Goal: Register for event/course

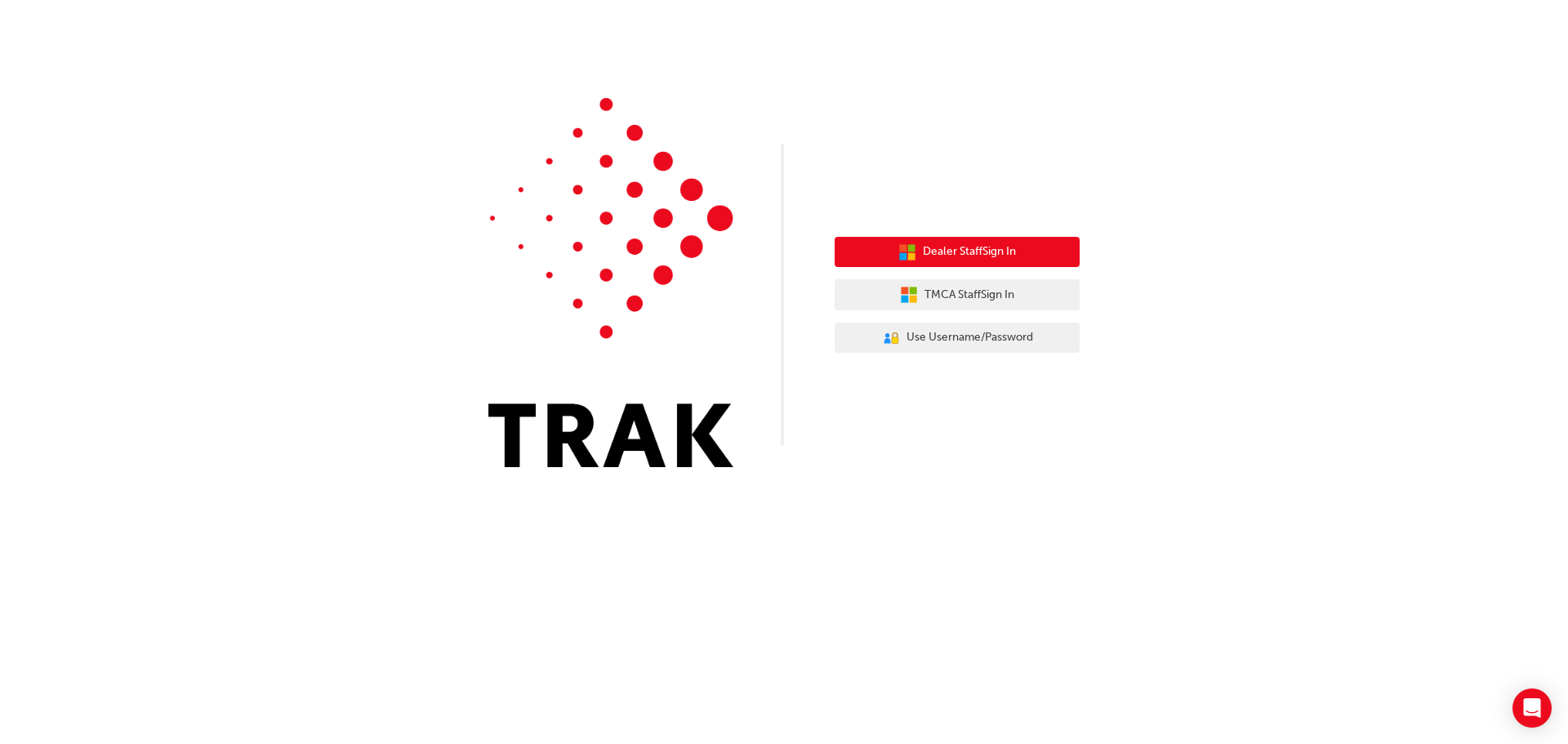
click at [970, 256] on span "Dealer Staff Sign In" at bounding box center [970, 251] width 93 height 19
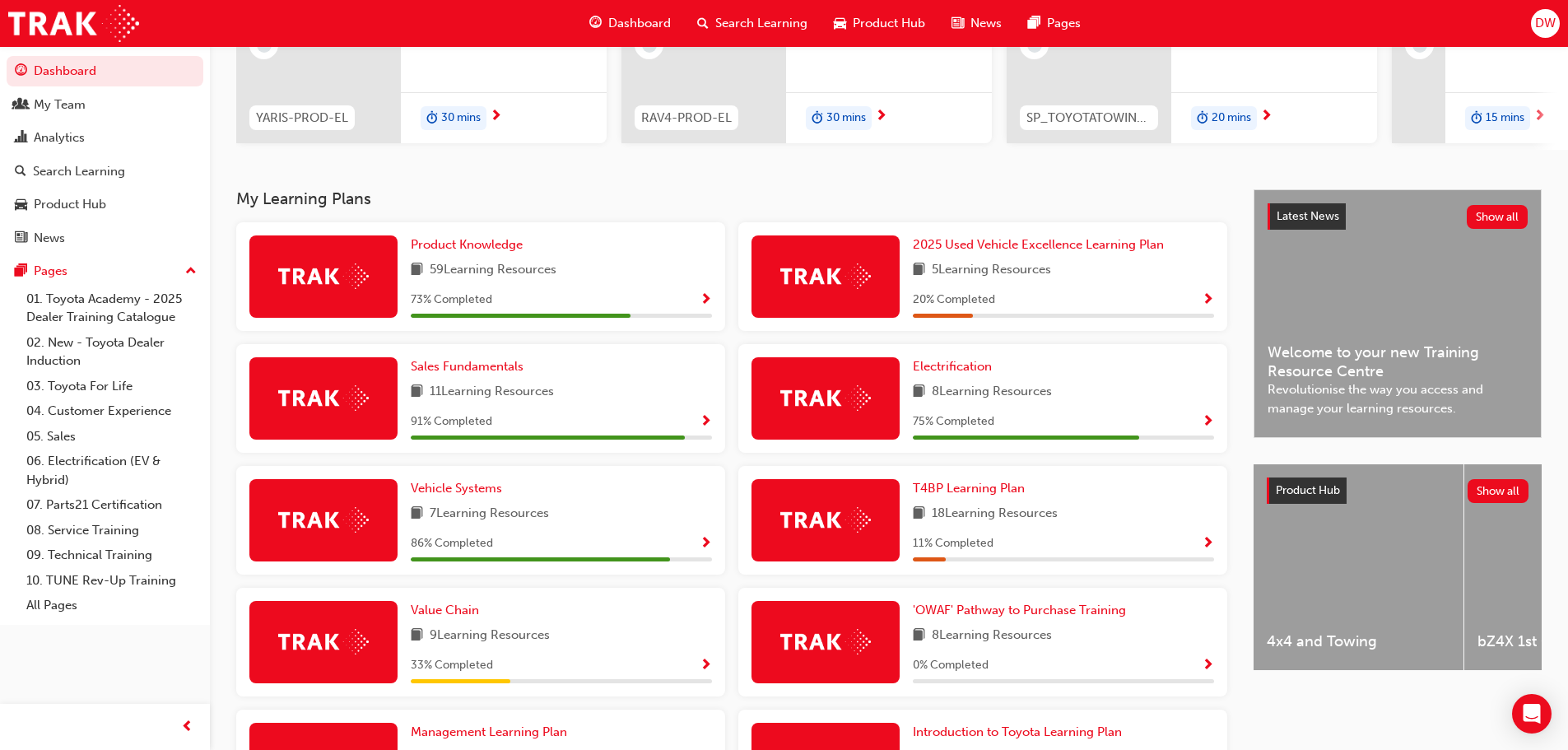
scroll to position [247, 0]
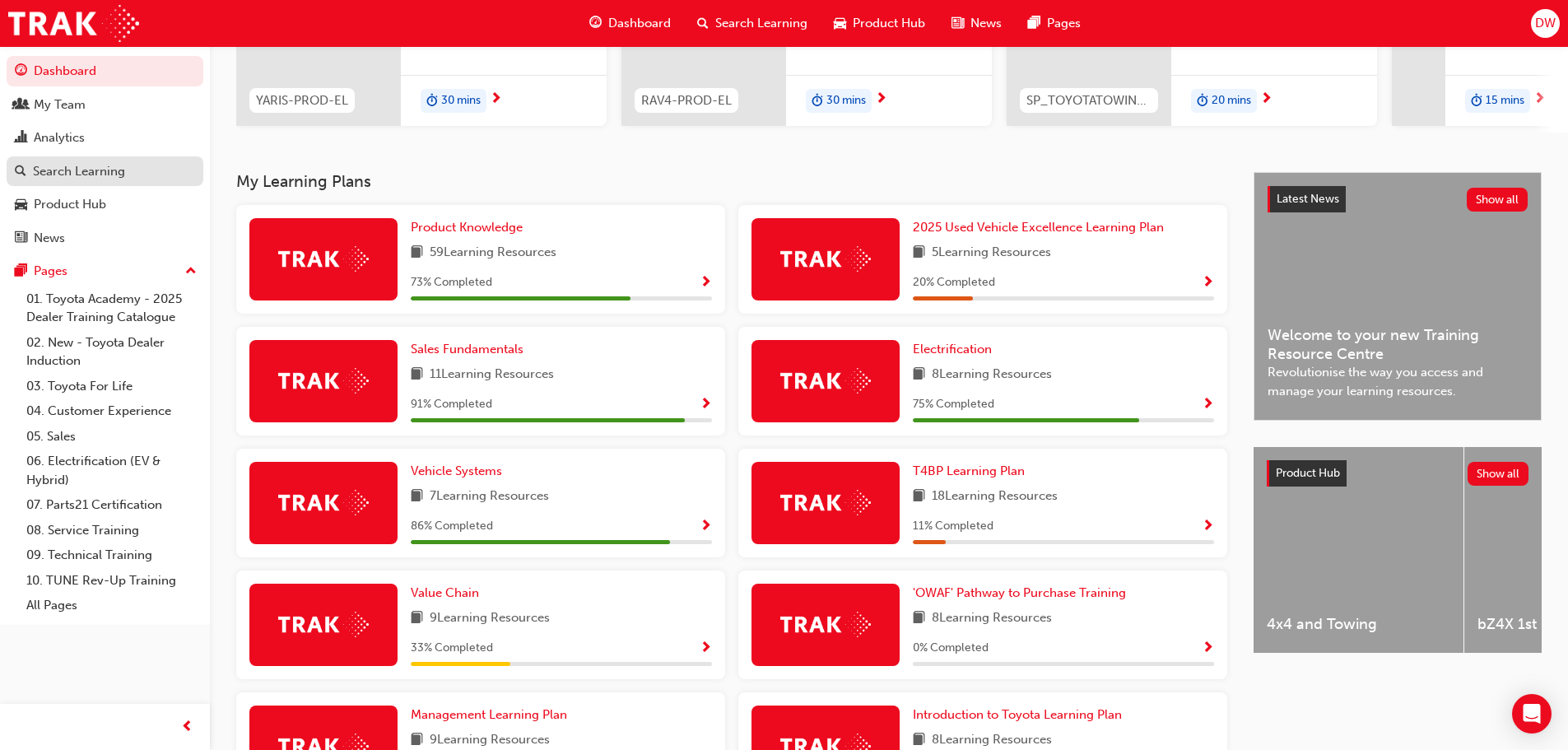
click at [104, 176] on div "Search Learning" at bounding box center [79, 172] width 92 height 19
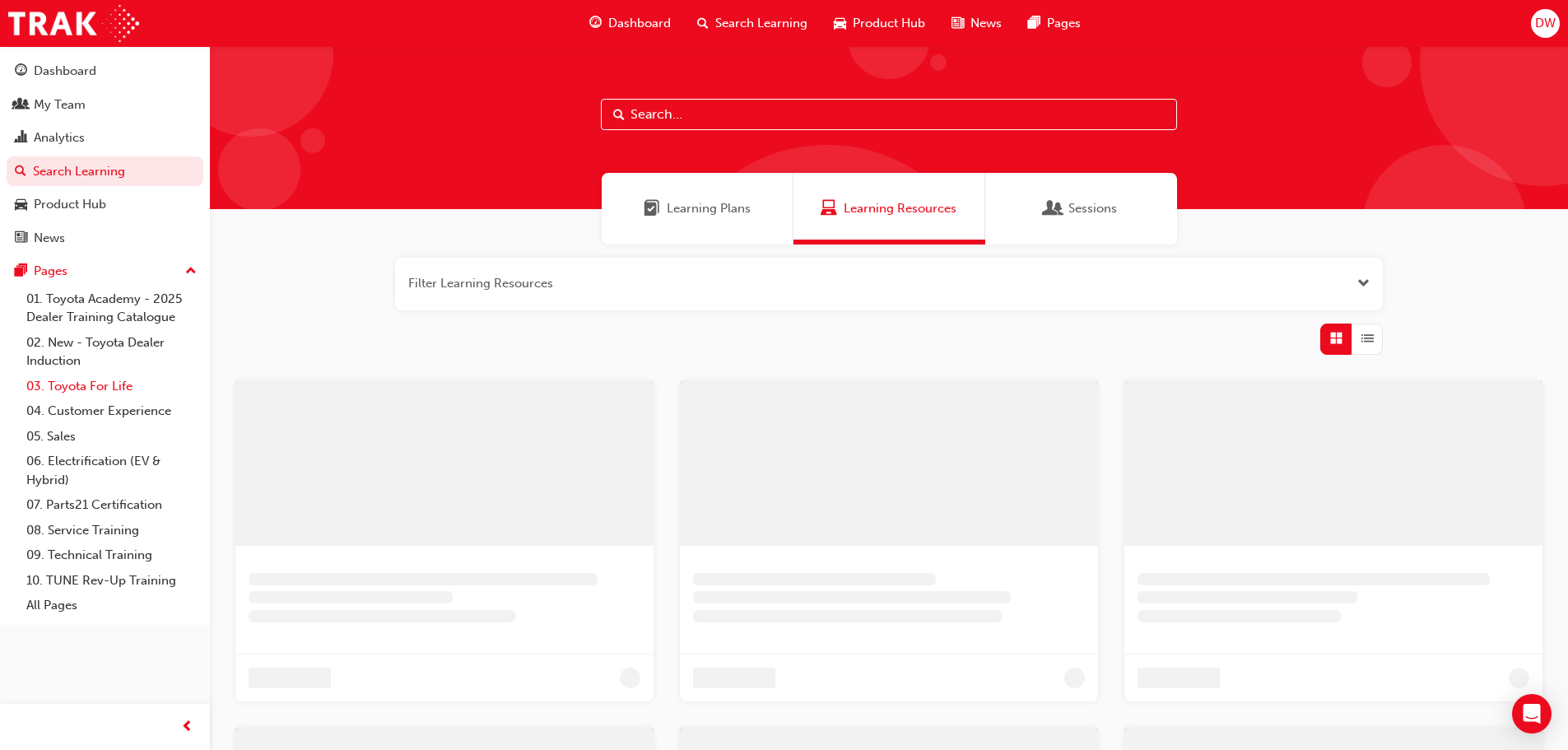
click at [92, 383] on link "03. Toyota For Life" at bounding box center [111, 386] width 183 height 25
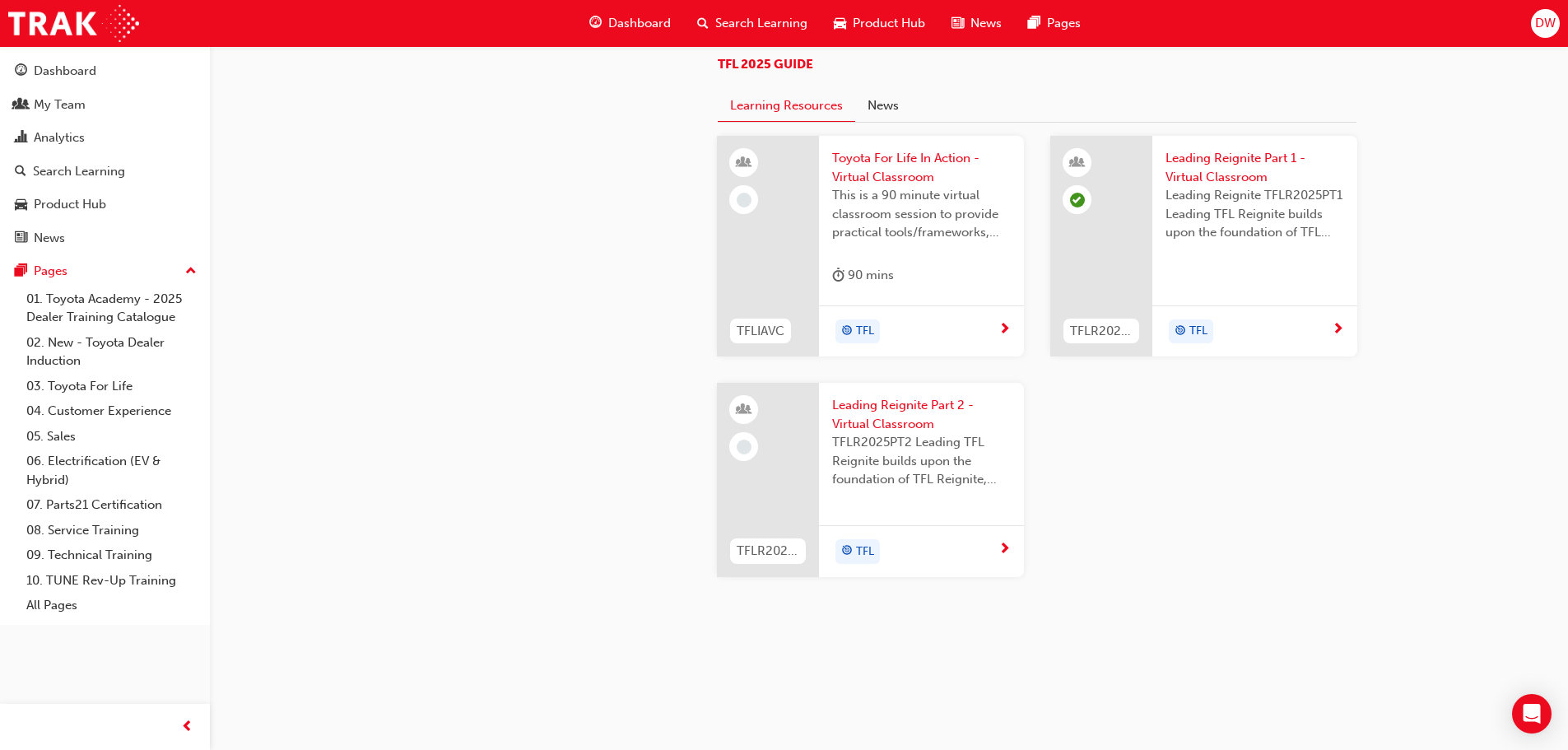
scroll to position [1750, 0]
click at [898, 418] on span "Leading Reignite Part 2 - Virtual Classroom" at bounding box center [921, 414] width 178 height 37
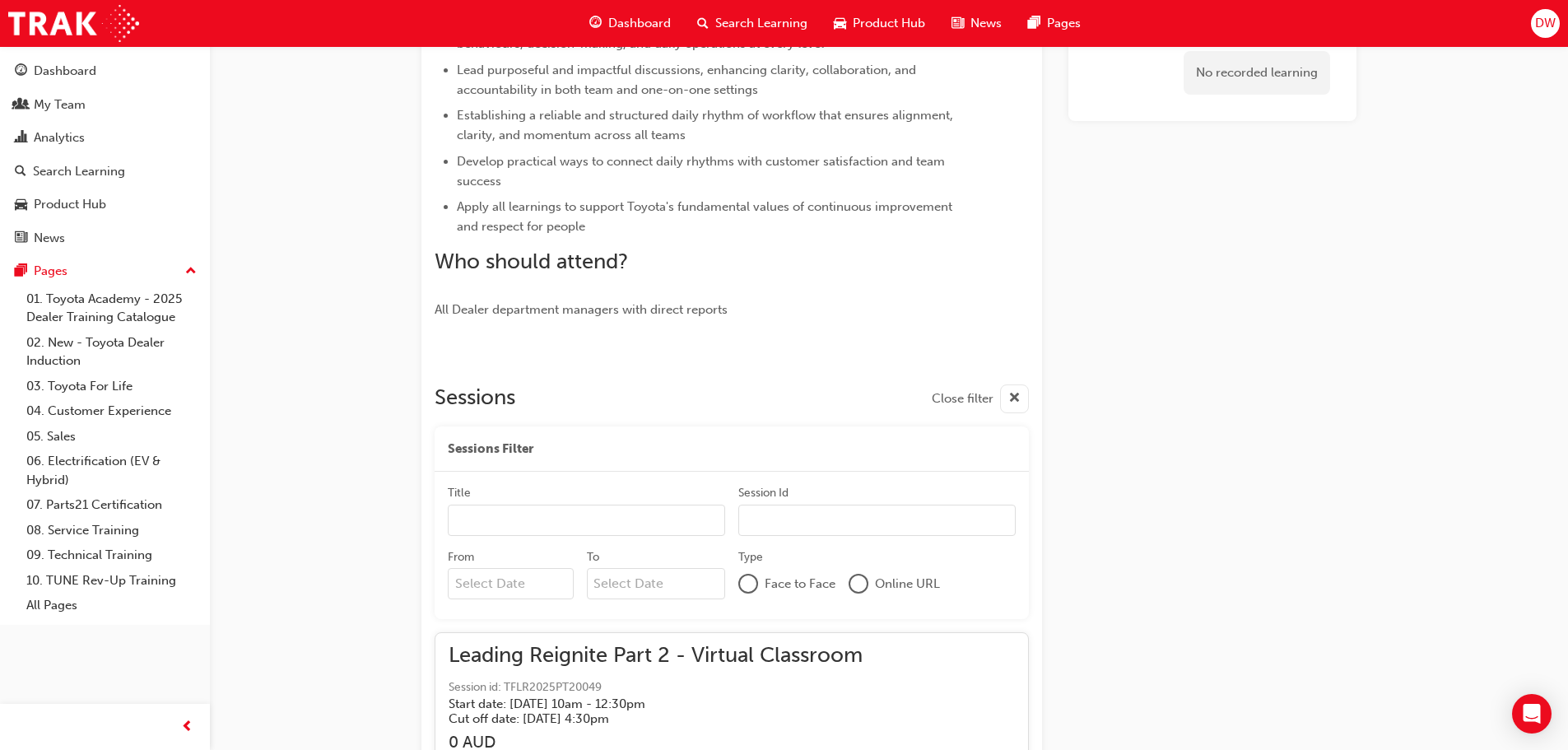
scroll to position [665, 0]
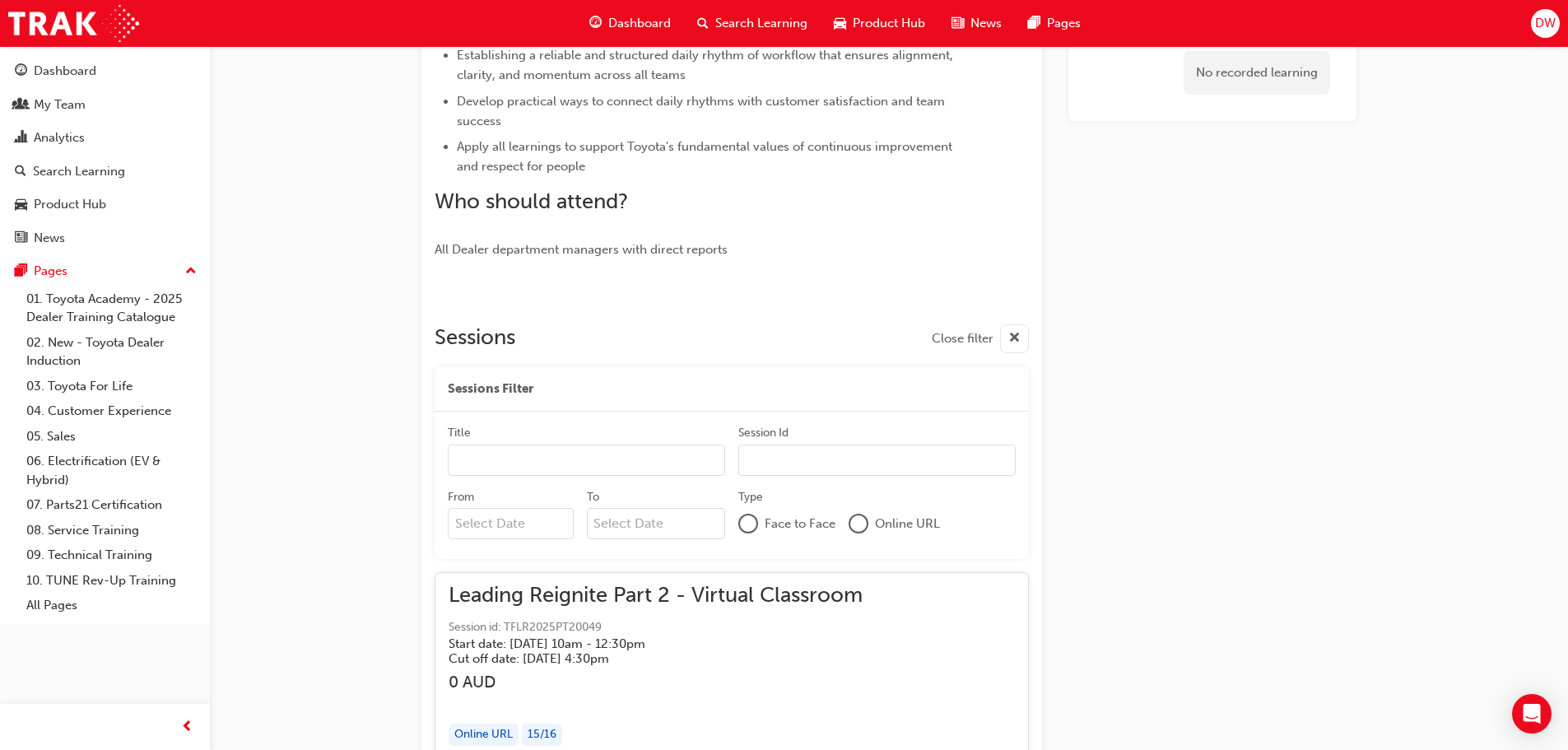
click at [619, 459] on input "Title" at bounding box center [586, 459] width 277 height 31
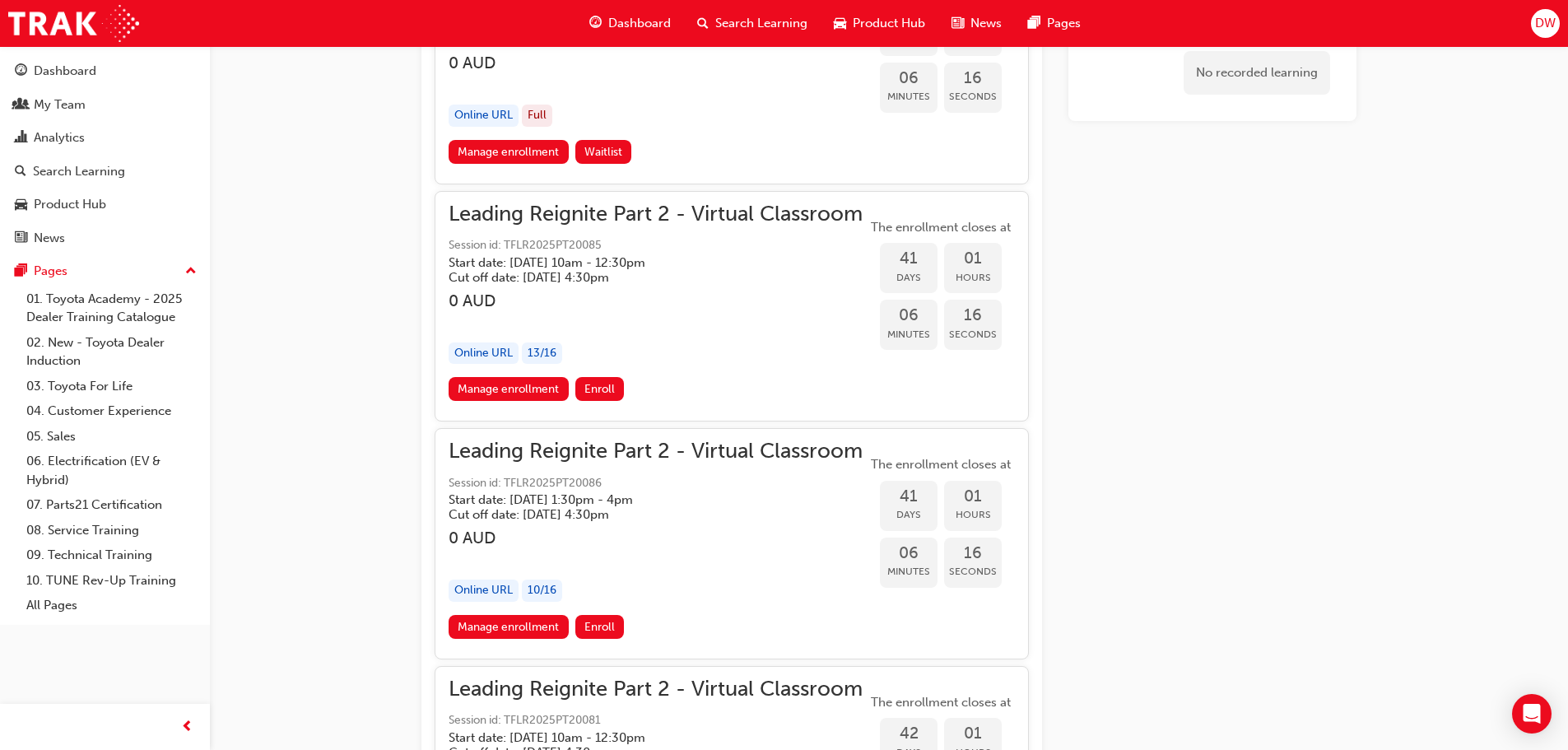
scroll to position [9245, 0]
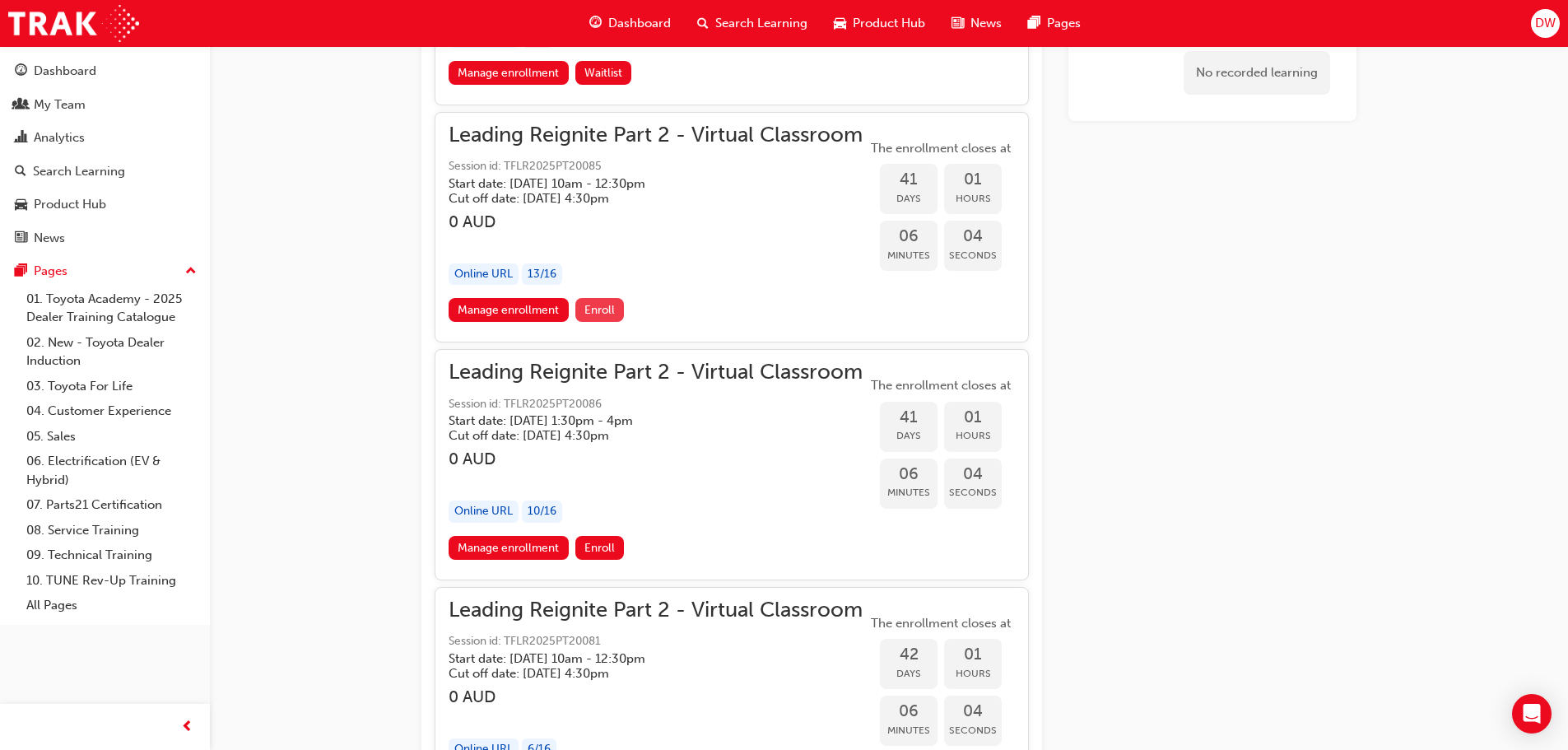
click at [595, 310] on span "Enroll" at bounding box center [599, 310] width 30 height 14
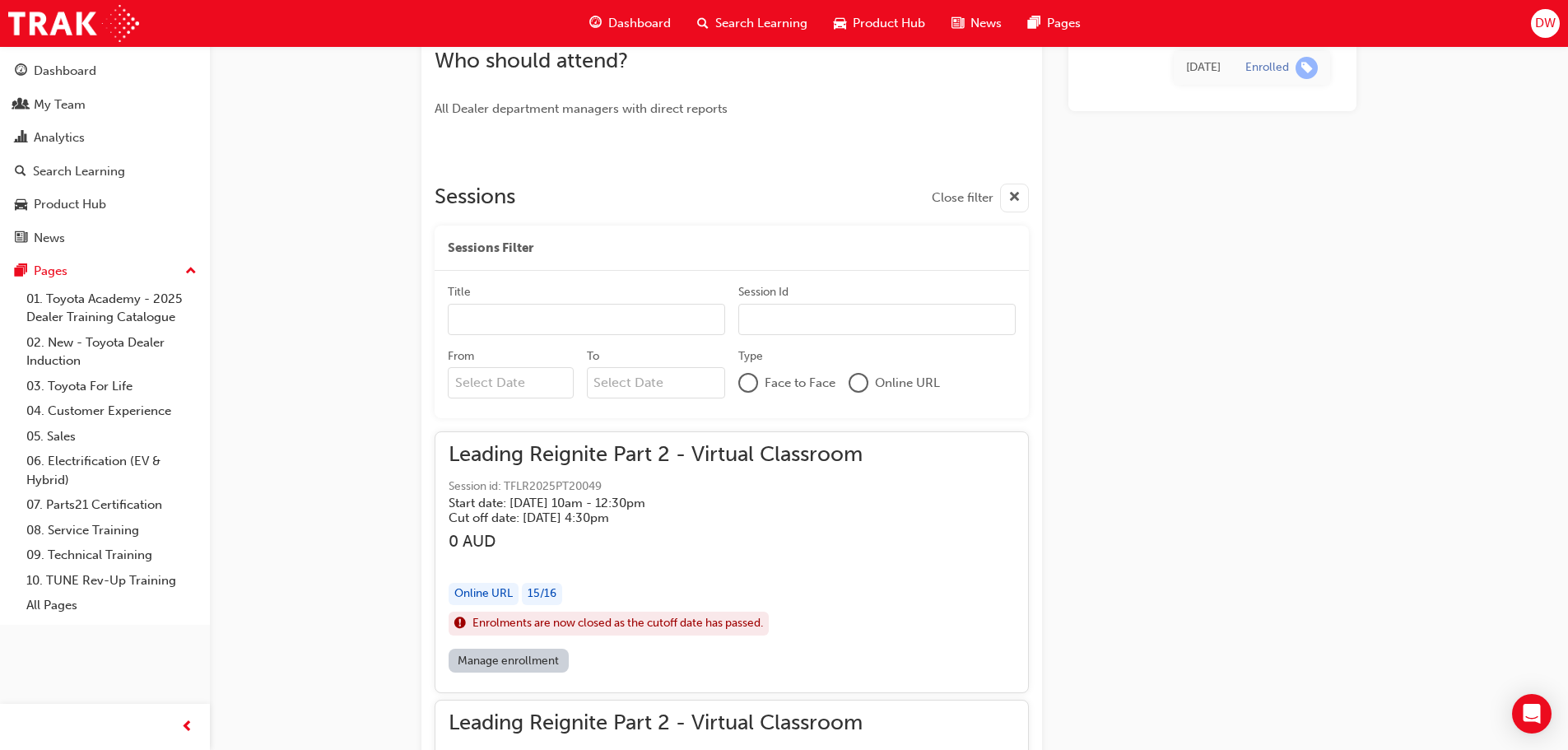
scroll to position [804, 0]
click at [859, 383] on div at bounding box center [859, 384] width 17 height 17
click at [562, 321] on input "Title" at bounding box center [586, 320] width 277 height 31
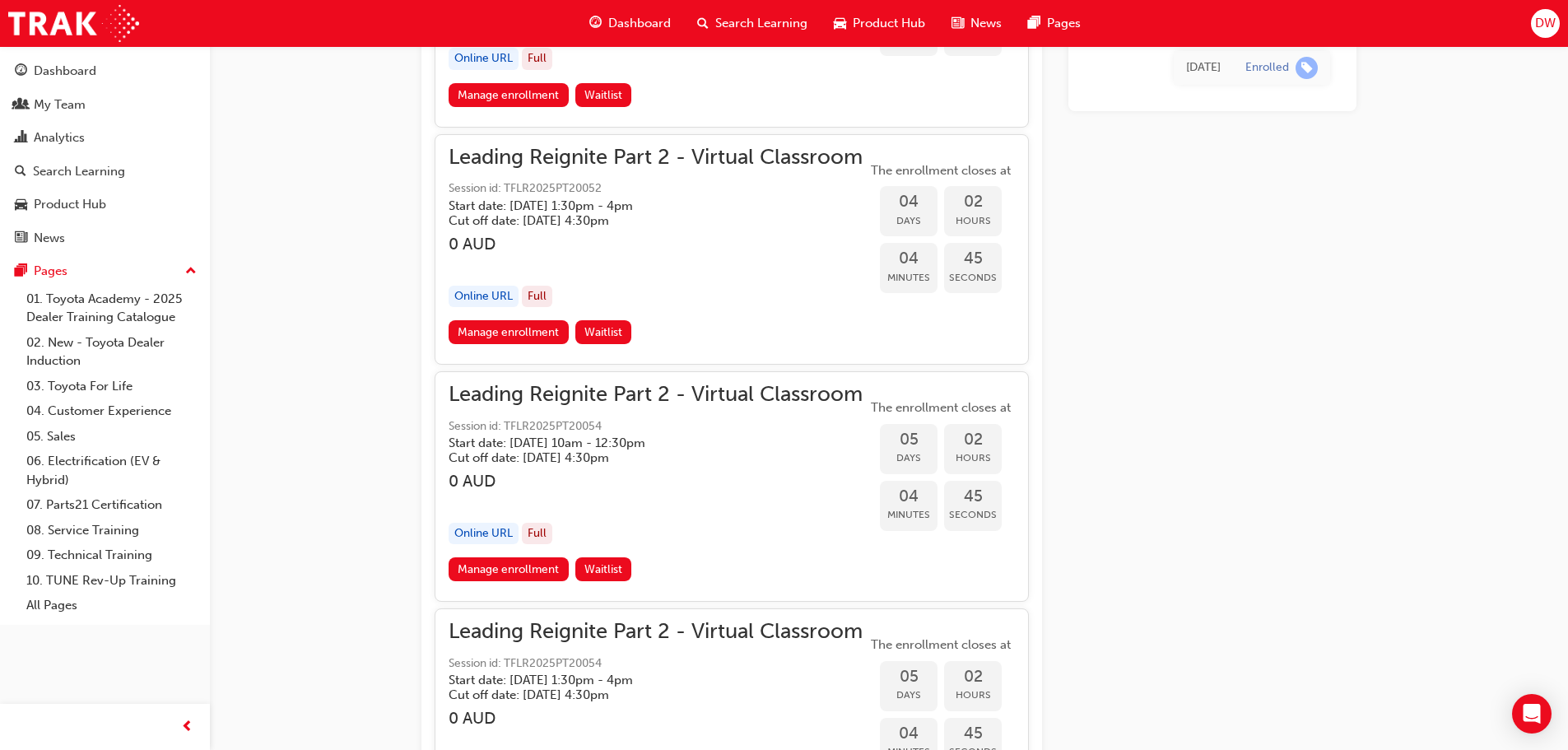
scroll to position [0, 0]
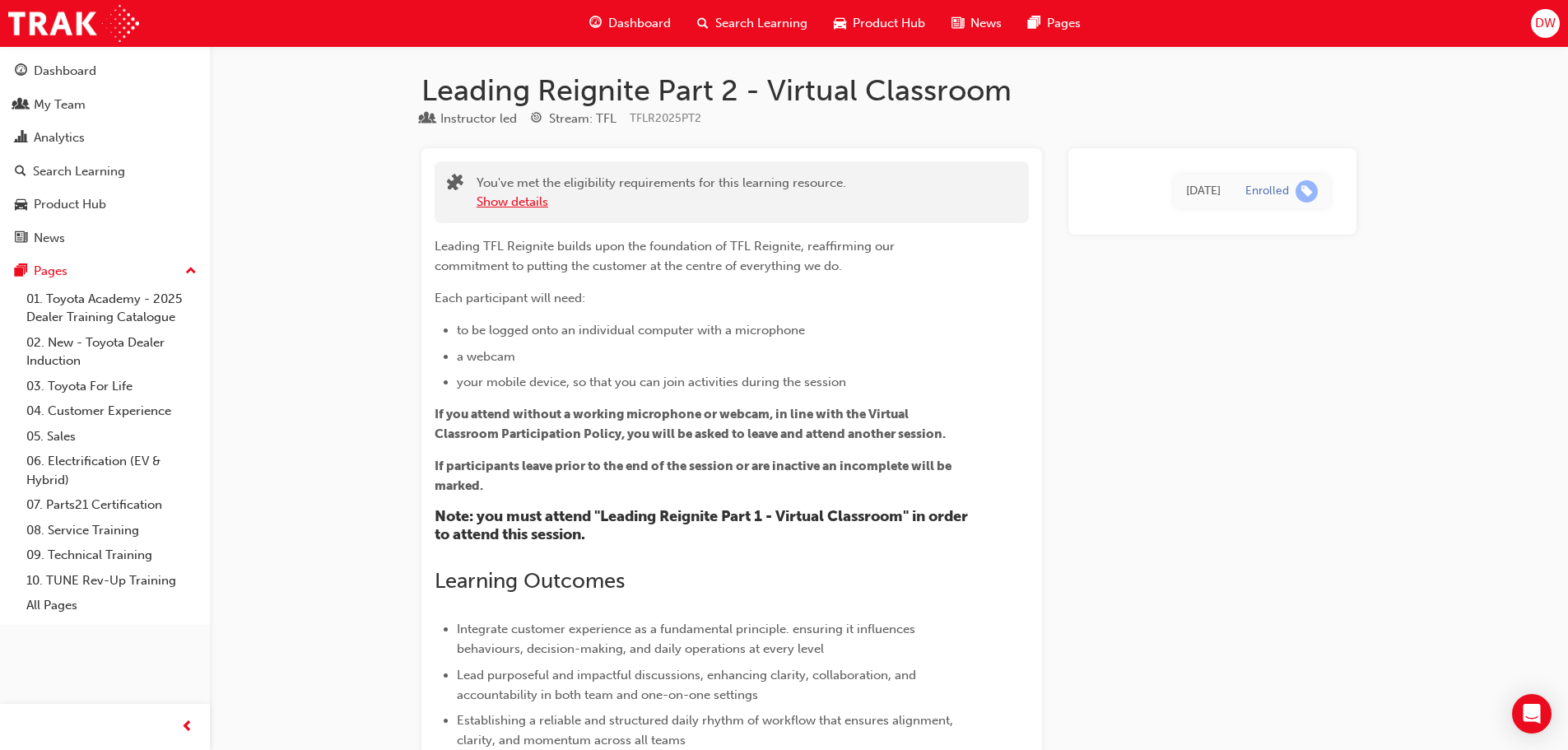
click at [503, 201] on button "Show details" at bounding box center [513, 202] width 71 height 19
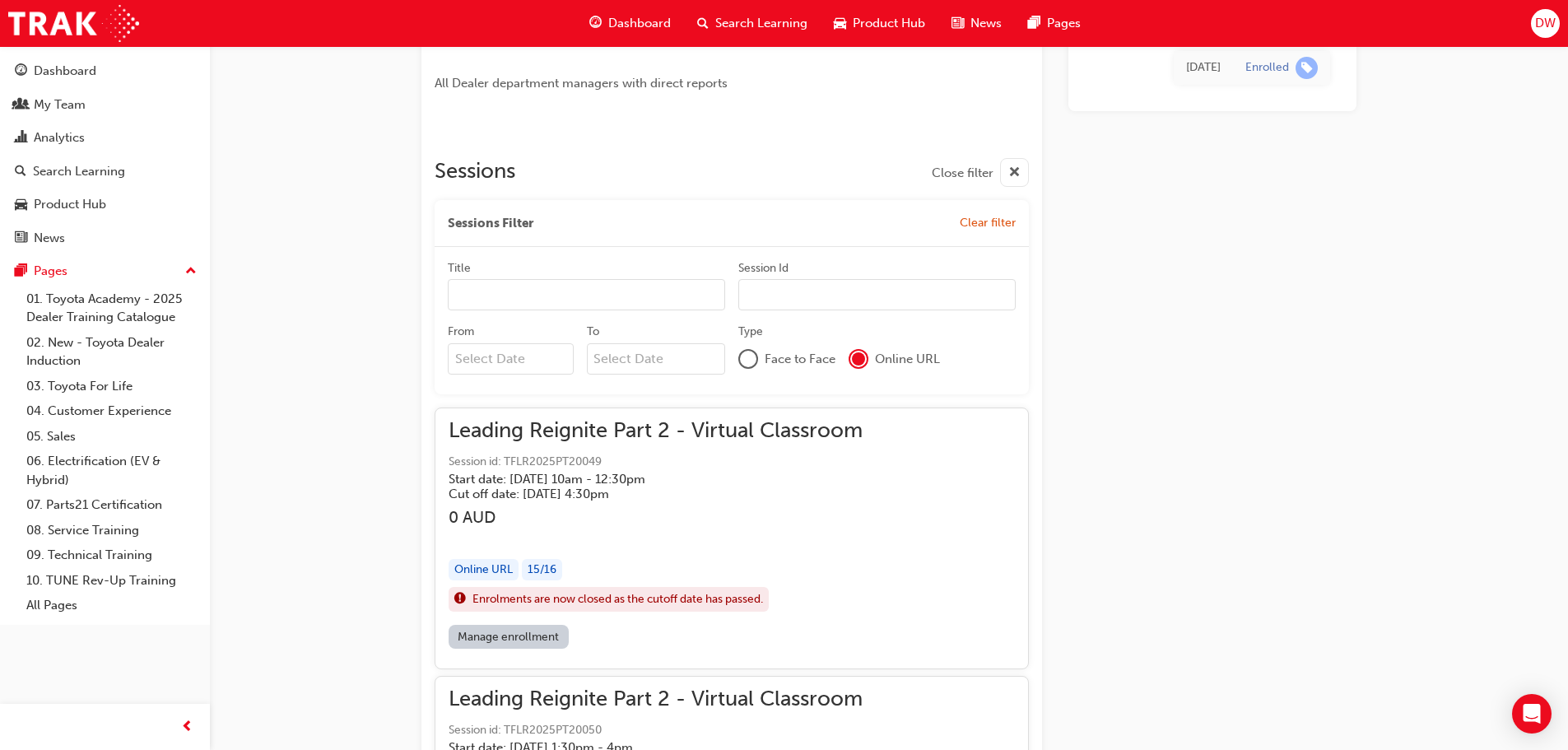
scroll to position [905, 0]
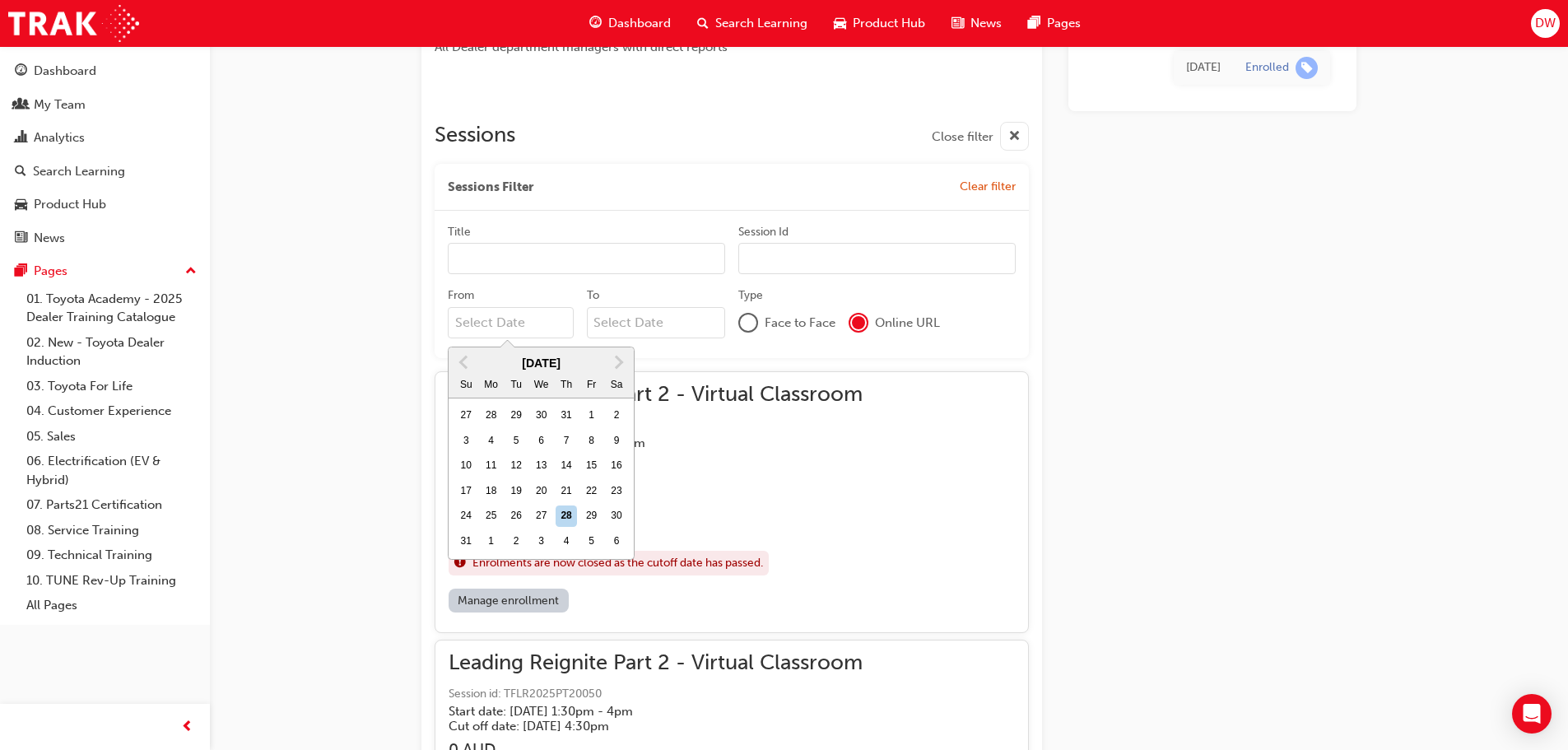
click at [552, 319] on input "From Previous Month Next Month August 2025 Su Mo Tu We Th Fr Sa 27 28 29 30 31 …" at bounding box center [511, 322] width 126 height 31
click at [617, 363] on span "Next Month" at bounding box center [617, 361] width 0 height 19
click at [550, 415] on div "1" at bounding box center [541, 415] width 22 height 22
click at [550, 338] on input "From October 2025 Previous Month Next Month October 2025 Su Mo Tu We Th Fr Sa 2…" at bounding box center [511, 322] width 126 height 31
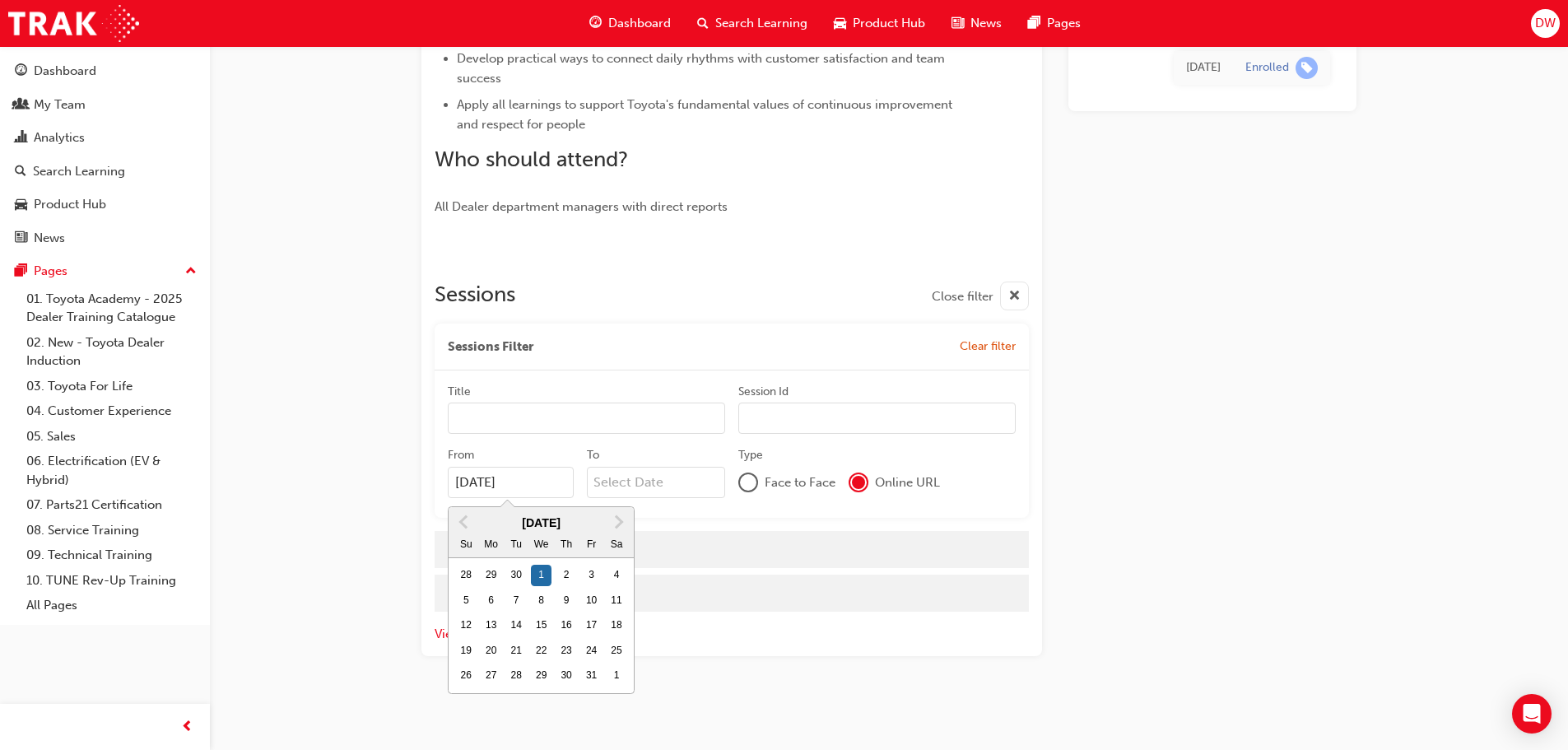
type input "01/10/25"
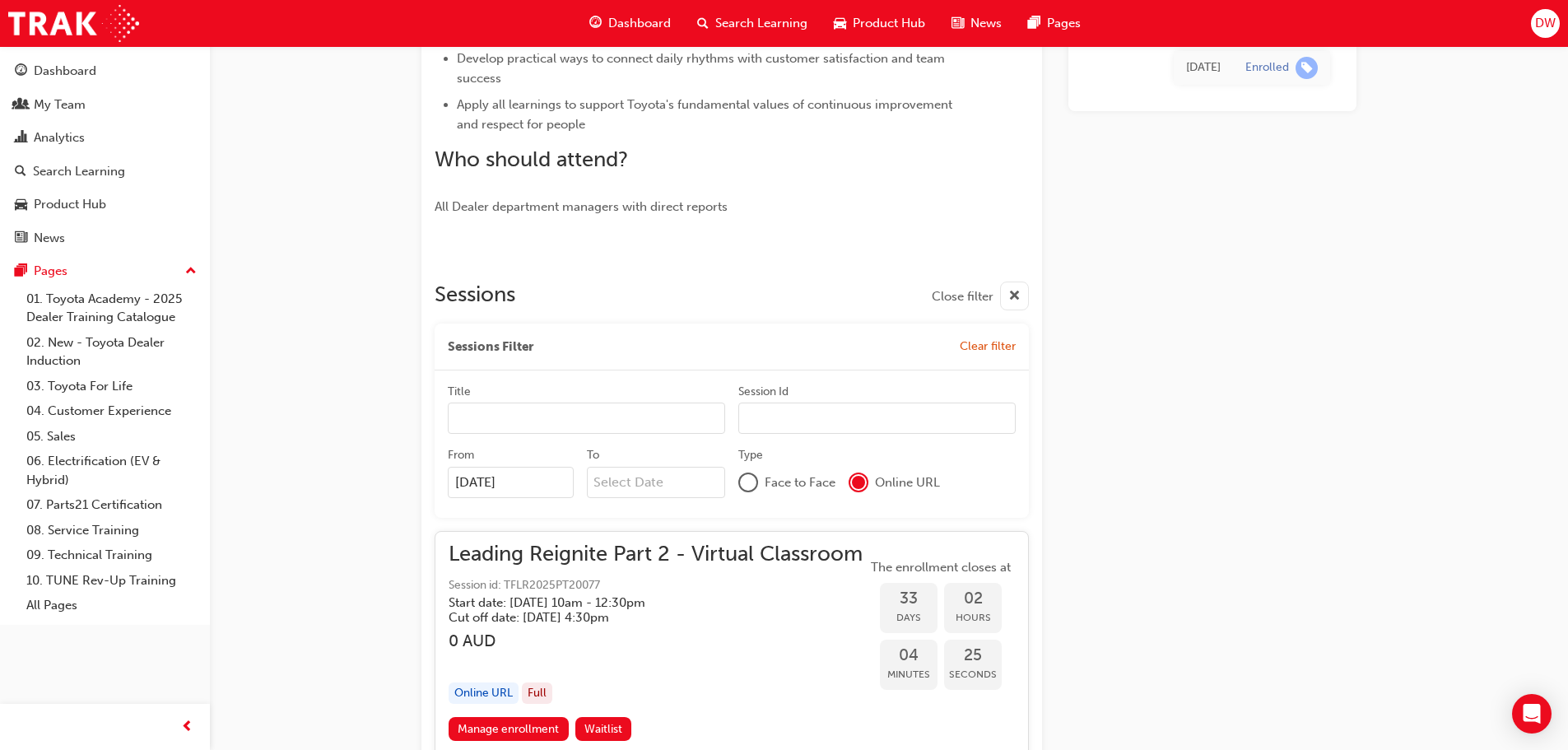
click at [702, 485] on input "To" at bounding box center [656, 482] width 139 height 31
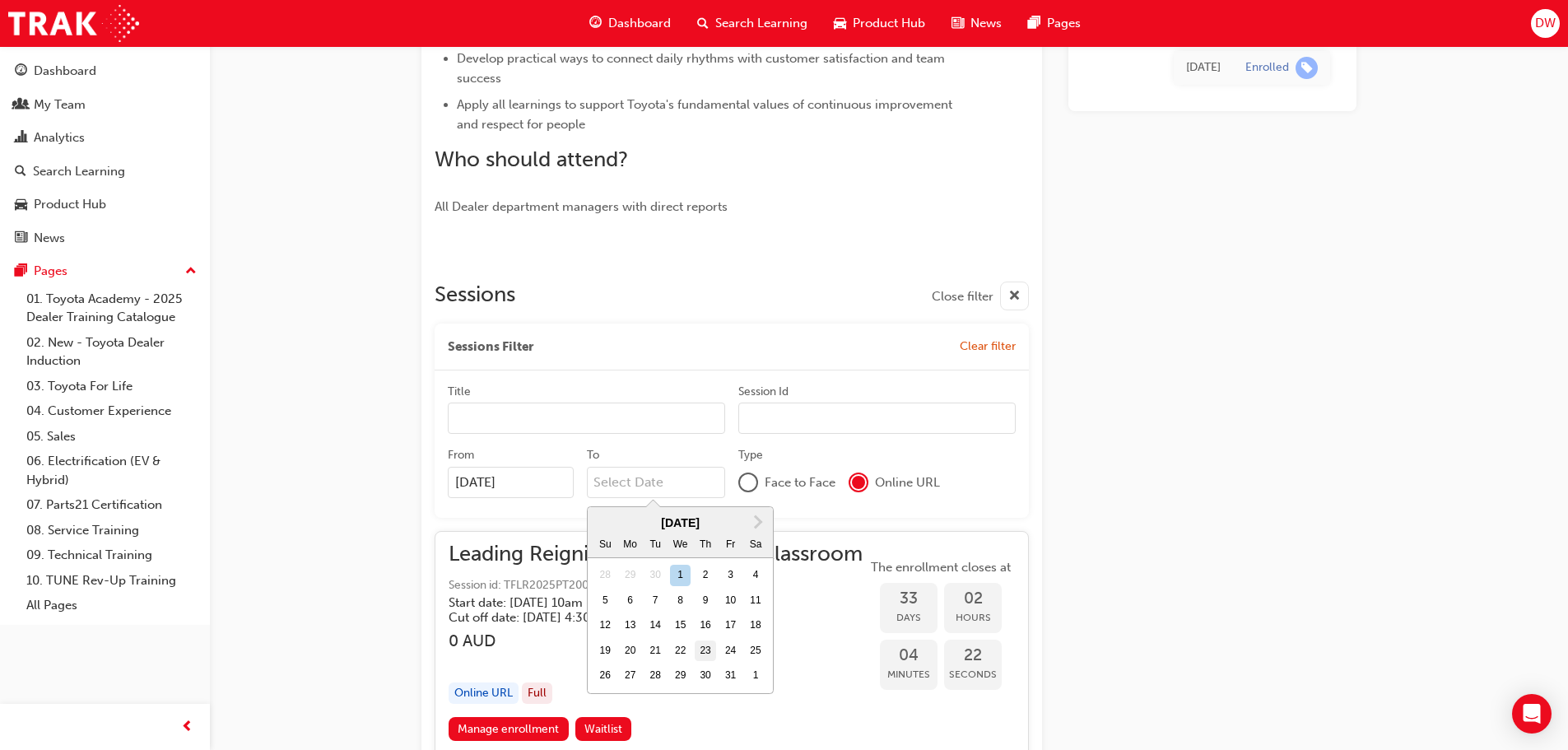
click at [711, 651] on div "23" at bounding box center [705, 651] width 22 height 22
click at [711, 497] on input "To Next Month October 2025 Su Mo Tu We Th Fr Sa 28 29 30 1 2 3 4 5 6 7 8 9 10 1…" at bounding box center [656, 482] width 139 height 31
type input "23/10/25"
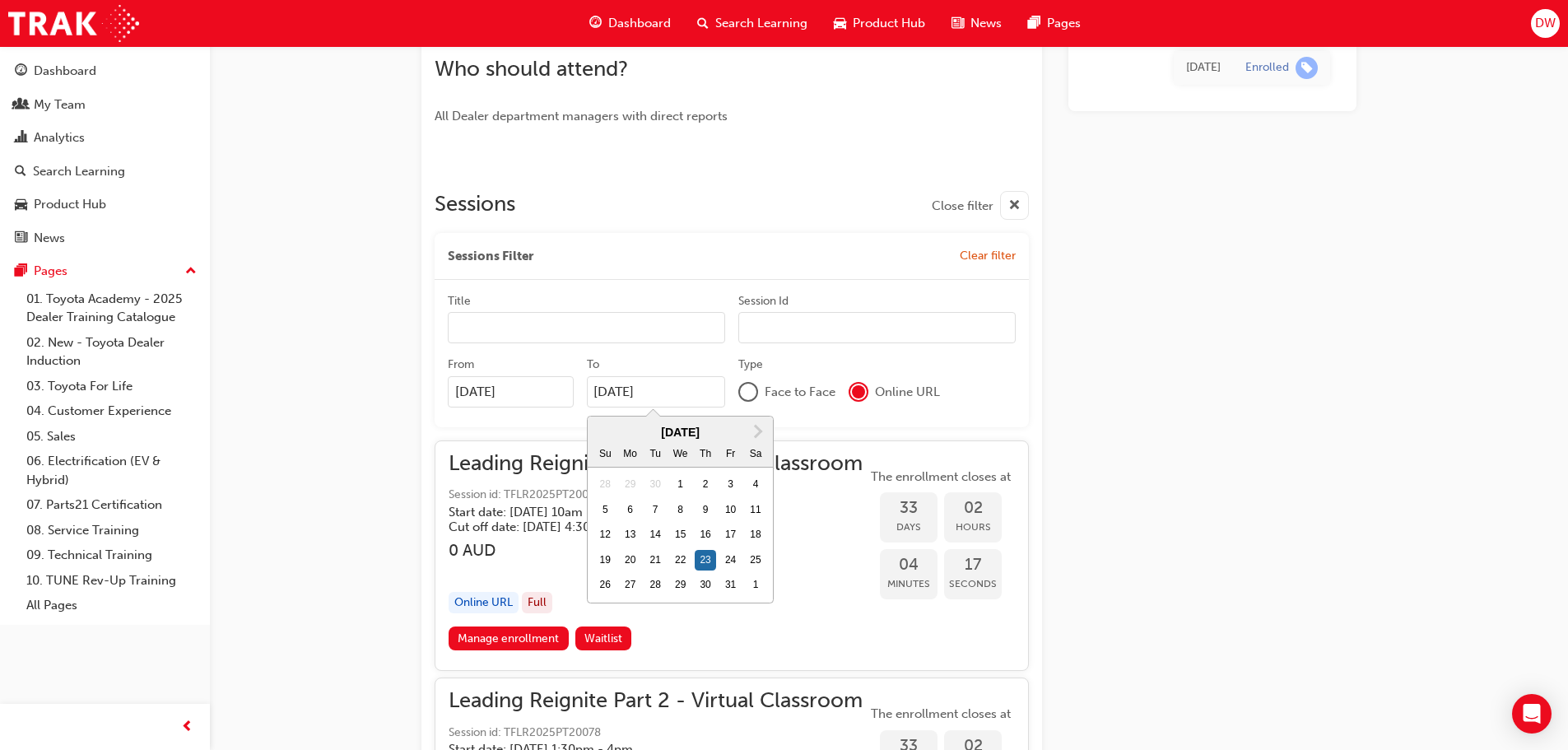
scroll to position [828, 0]
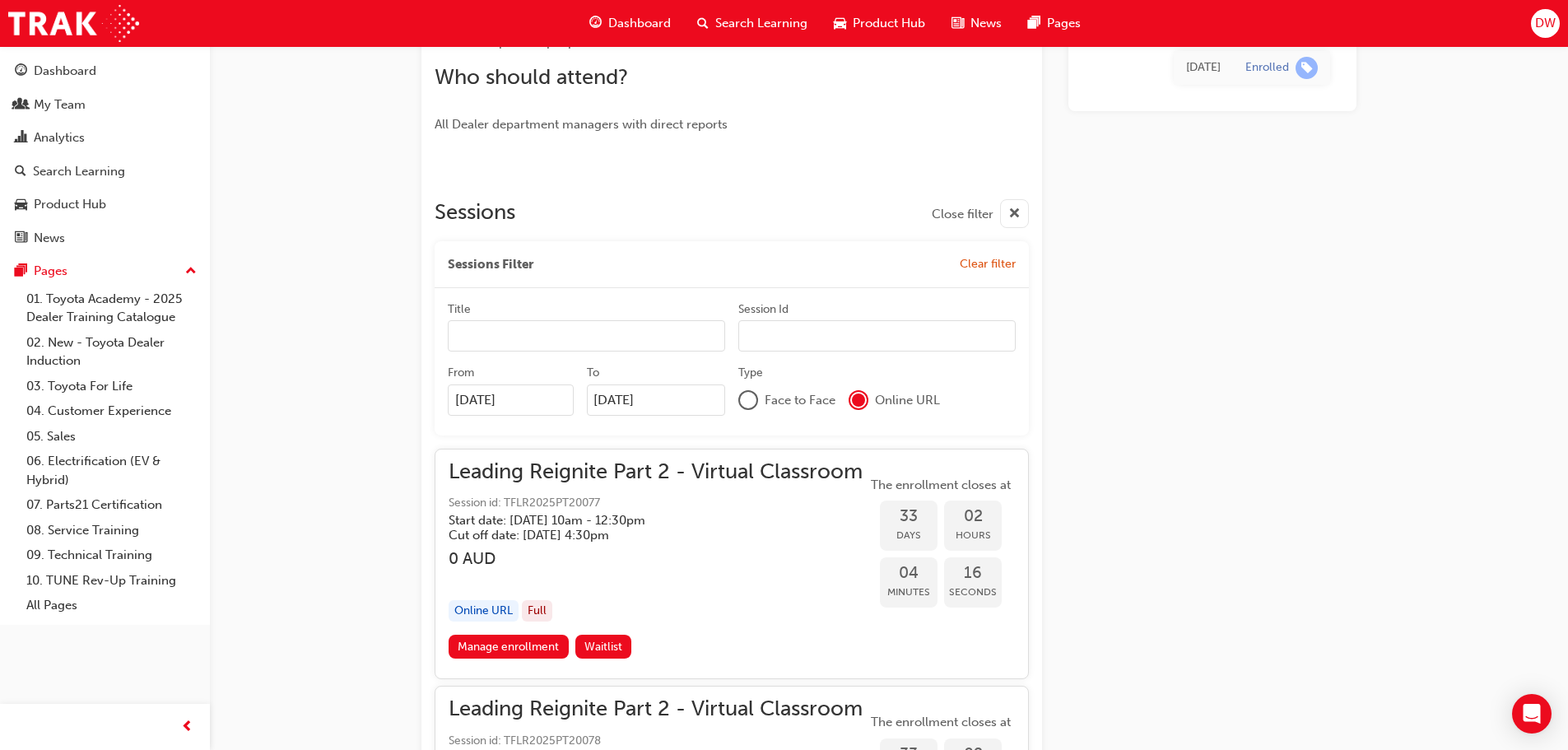
click at [641, 338] on input "Title" at bounding box center [586, 335] width 277 height 31
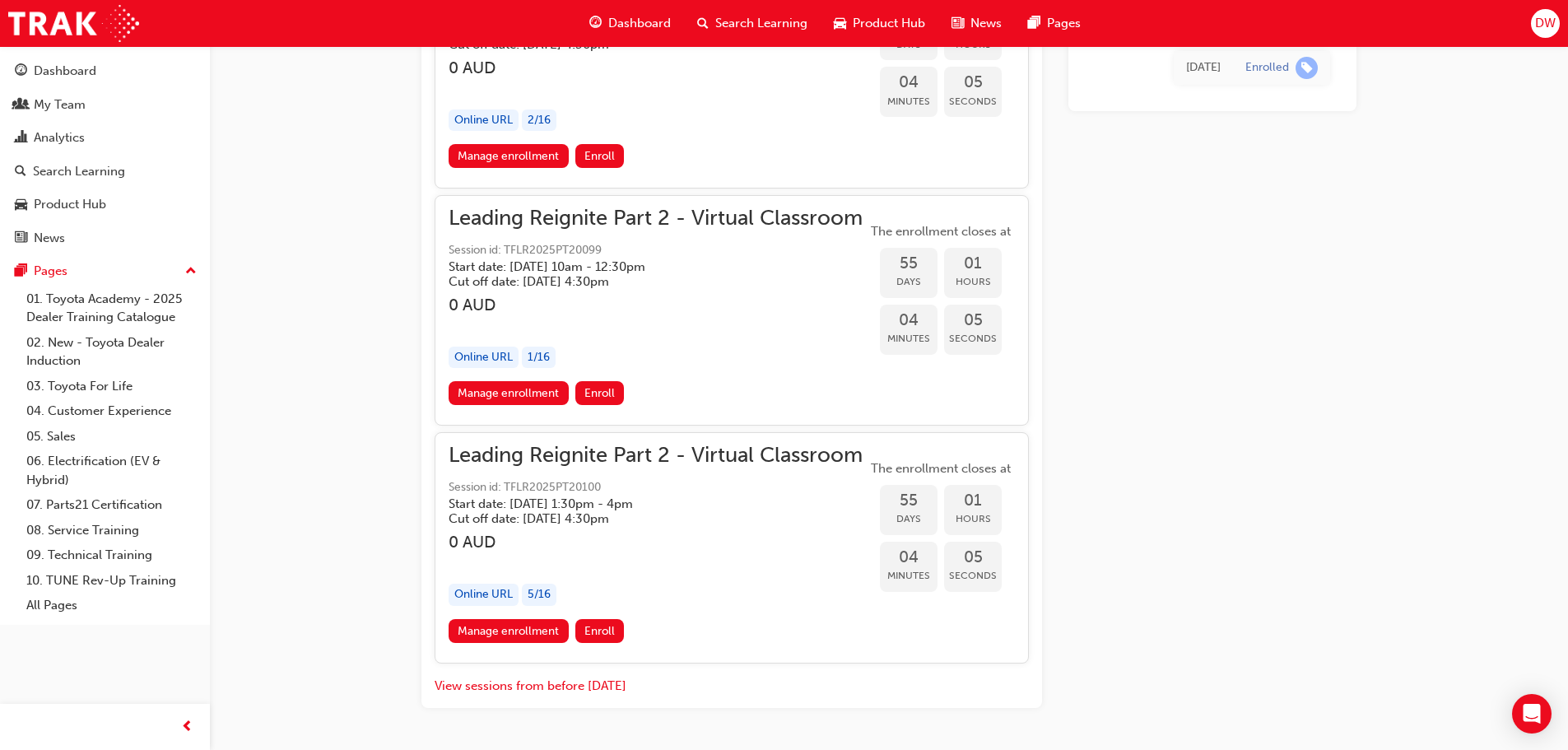
scroll to position [6358, 0]
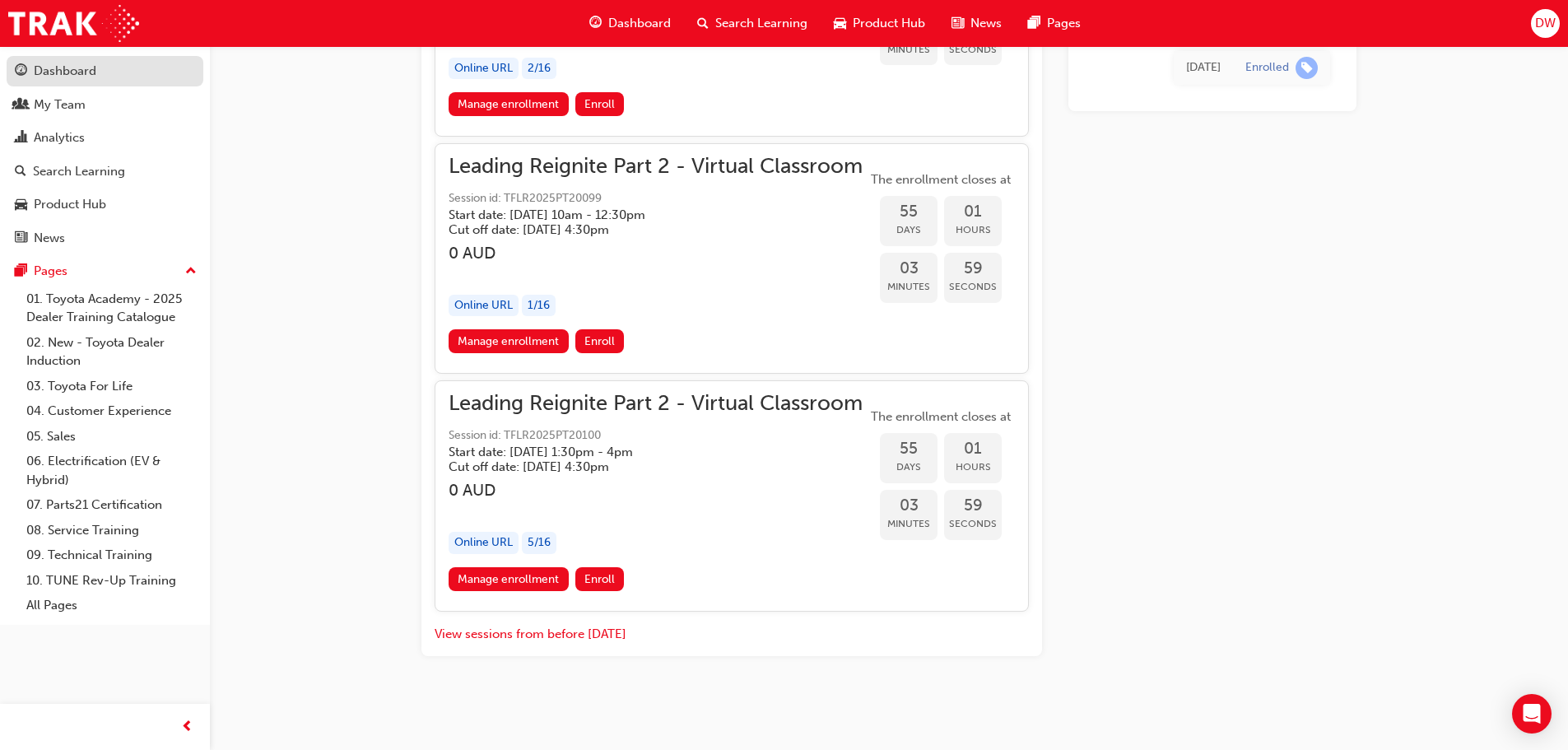
click at [56, 80] on div "Dashboard" at bounding box center [65, 71] width 63 height 19
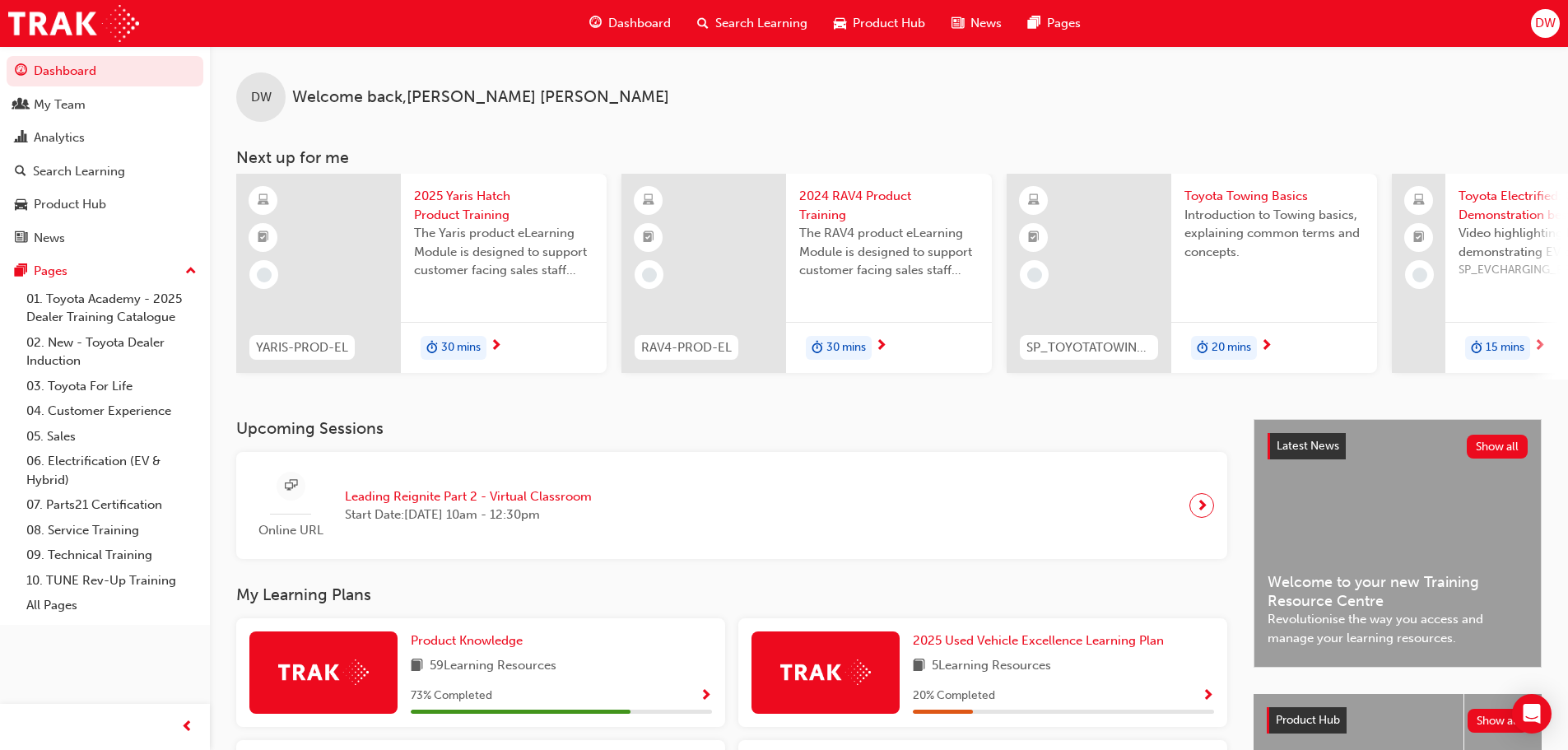
click at [1202, 514] on span "next-icon" at bounding box center [1202, 505] width 12 height 23
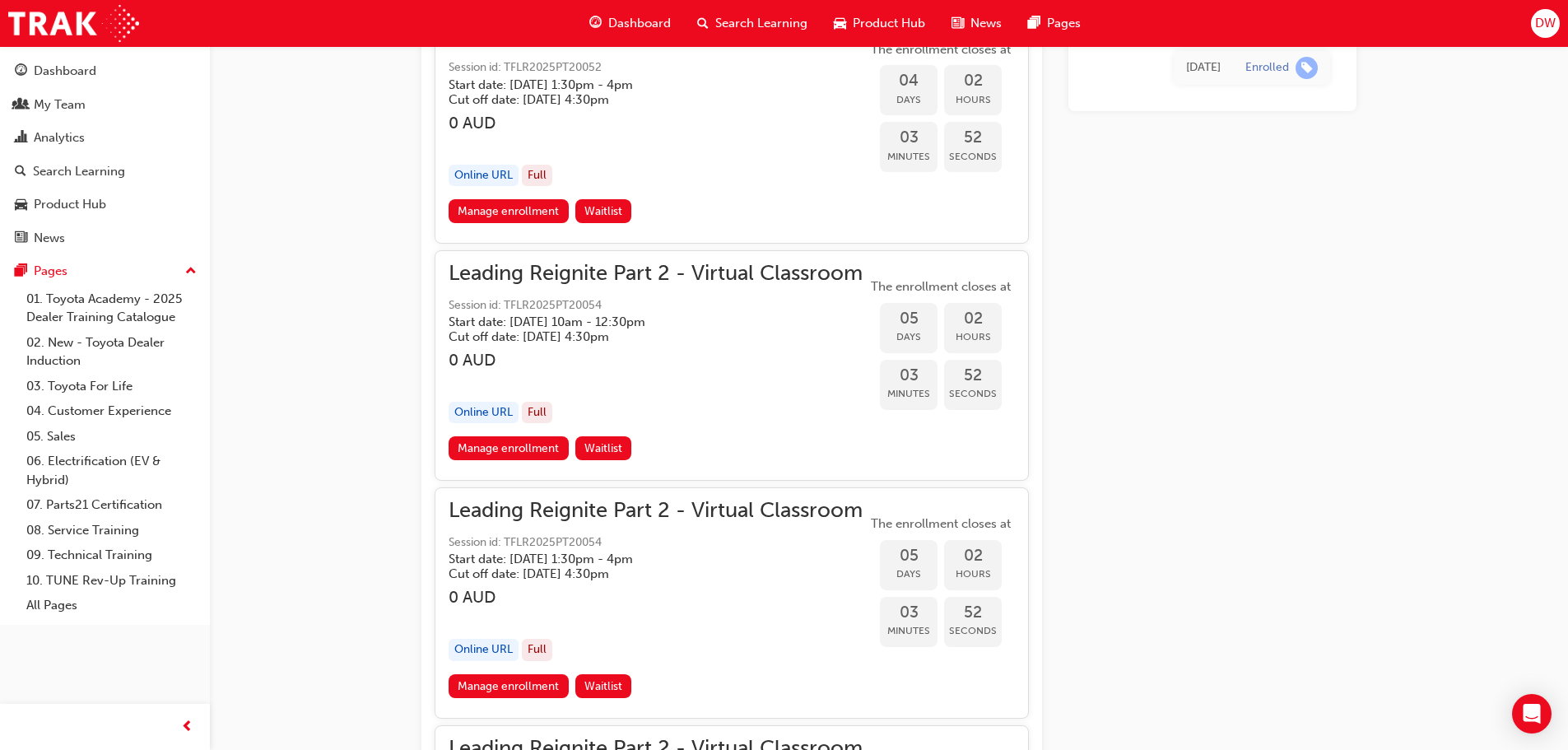
scroll to position [1237, 0]
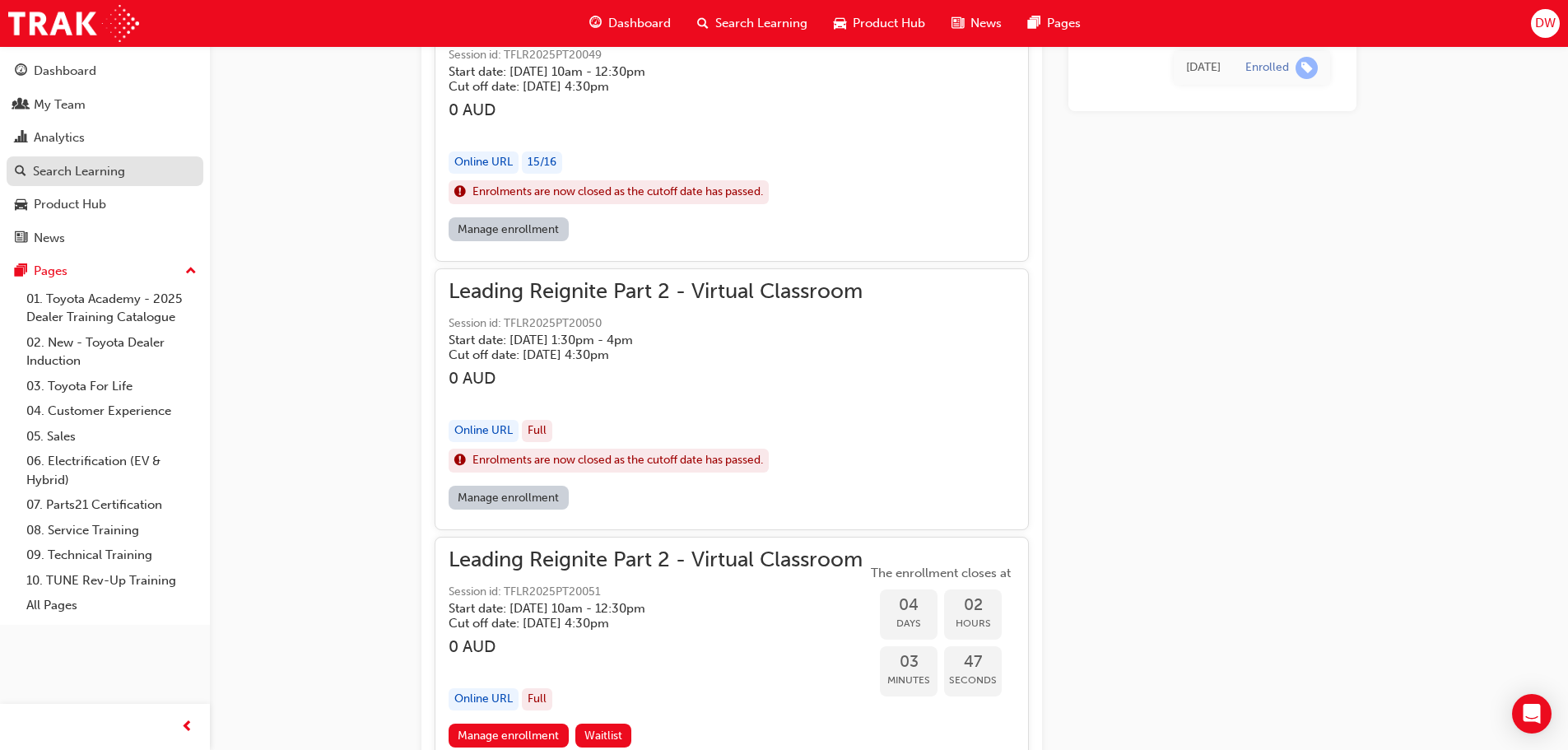
click at [85, 157] on link "Search Learning" at bounding box center [105, 172] width 197 height 30
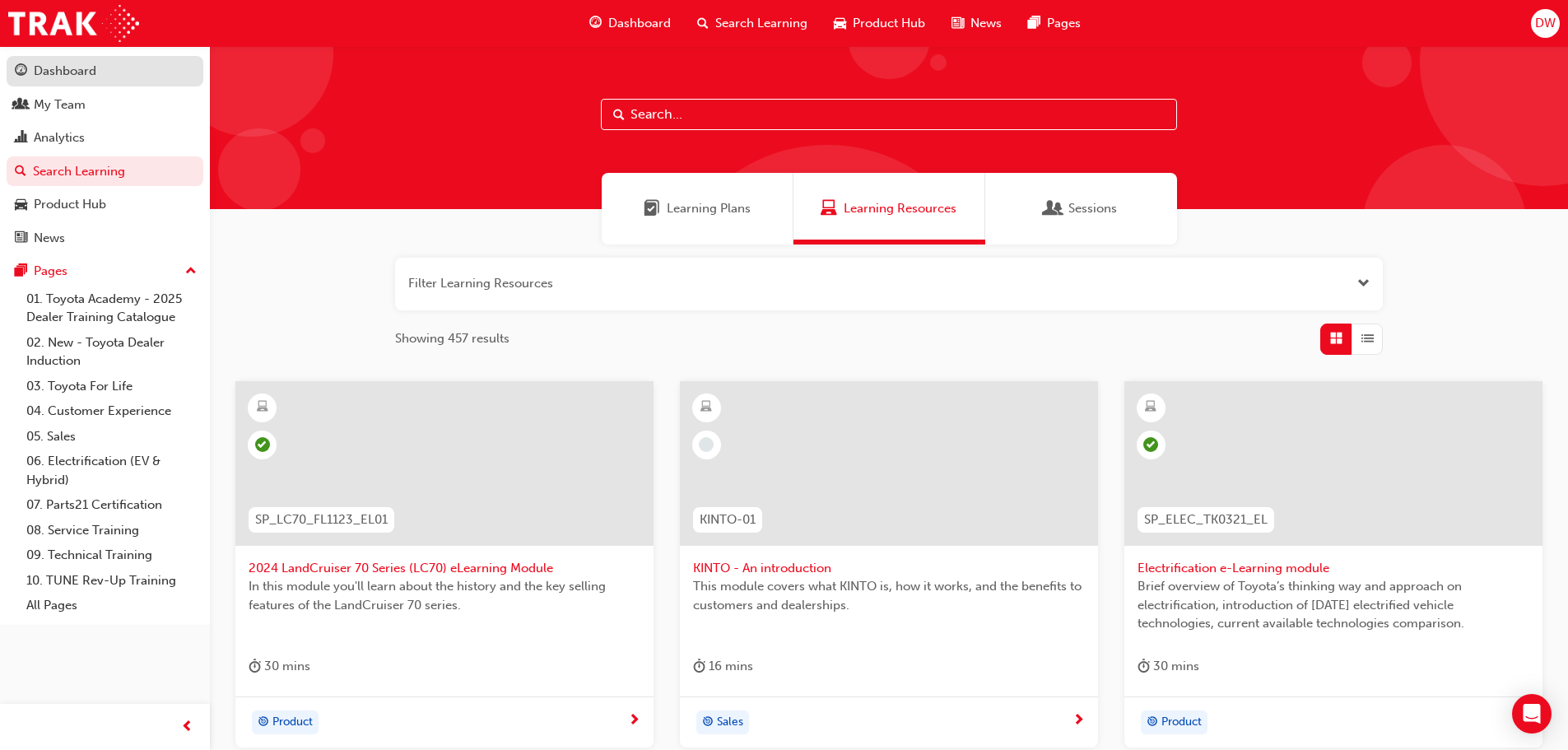
click at [88, 71] on div "Dashboard" at bounding box center [65, 71] width 63 height 19
